Goal: Find specific page/section: Find specific page/section

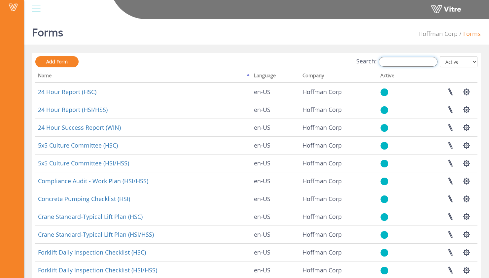
click at [400, 62] on input "Search:" at bounding box center [408, 62] width 59 height 10
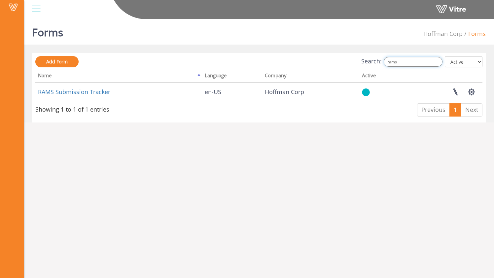
click at [430, 64] on input "rams" at bounding box center [413, 62] width 59 height 10
type input "r"
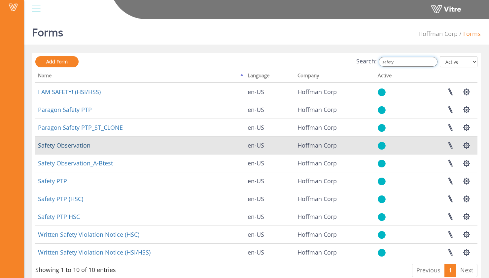
type input "safety"
